Goal: Navigation & Orientation: Understand site structure

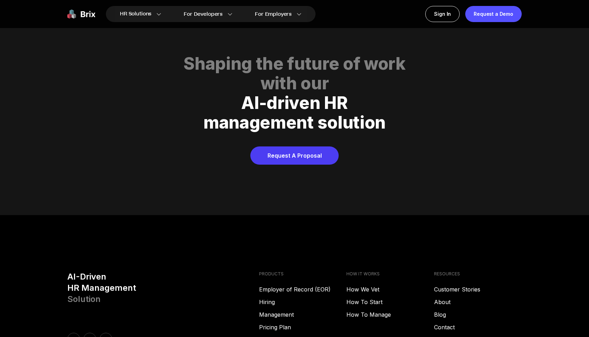
scroll to position [3584, 0]
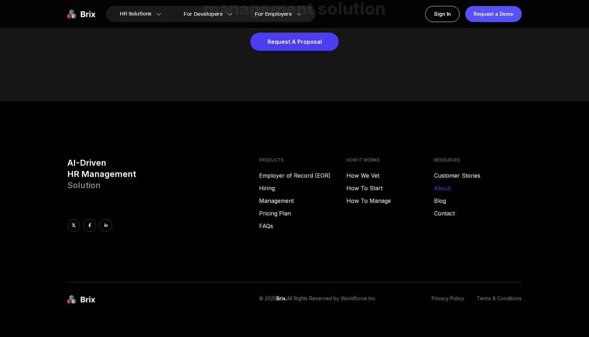
click at [437, 184] on link "About" at bounding box center [478, 188] width 88 height 8
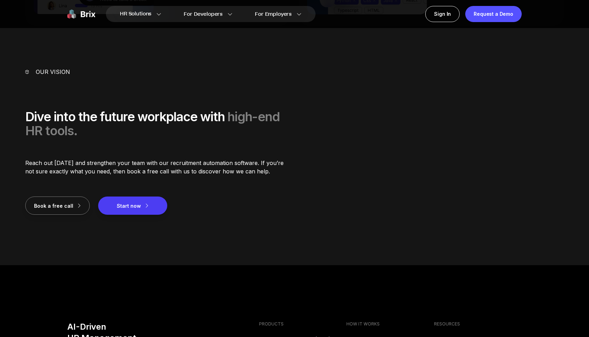
scroll to position [945, 0]
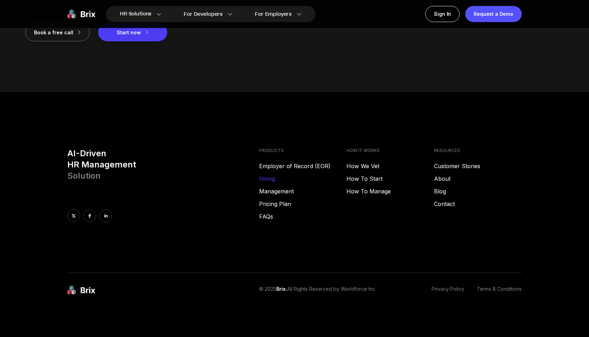
click at [273, 176] on link "Hiring" at bounding box center [303, 179] width 88 height 8
click at [289, 192] on link "Management" at bounding box center [303, 191] width 88 height 8
